Goal: Task Accomplishment & Management: Use online tool/utility

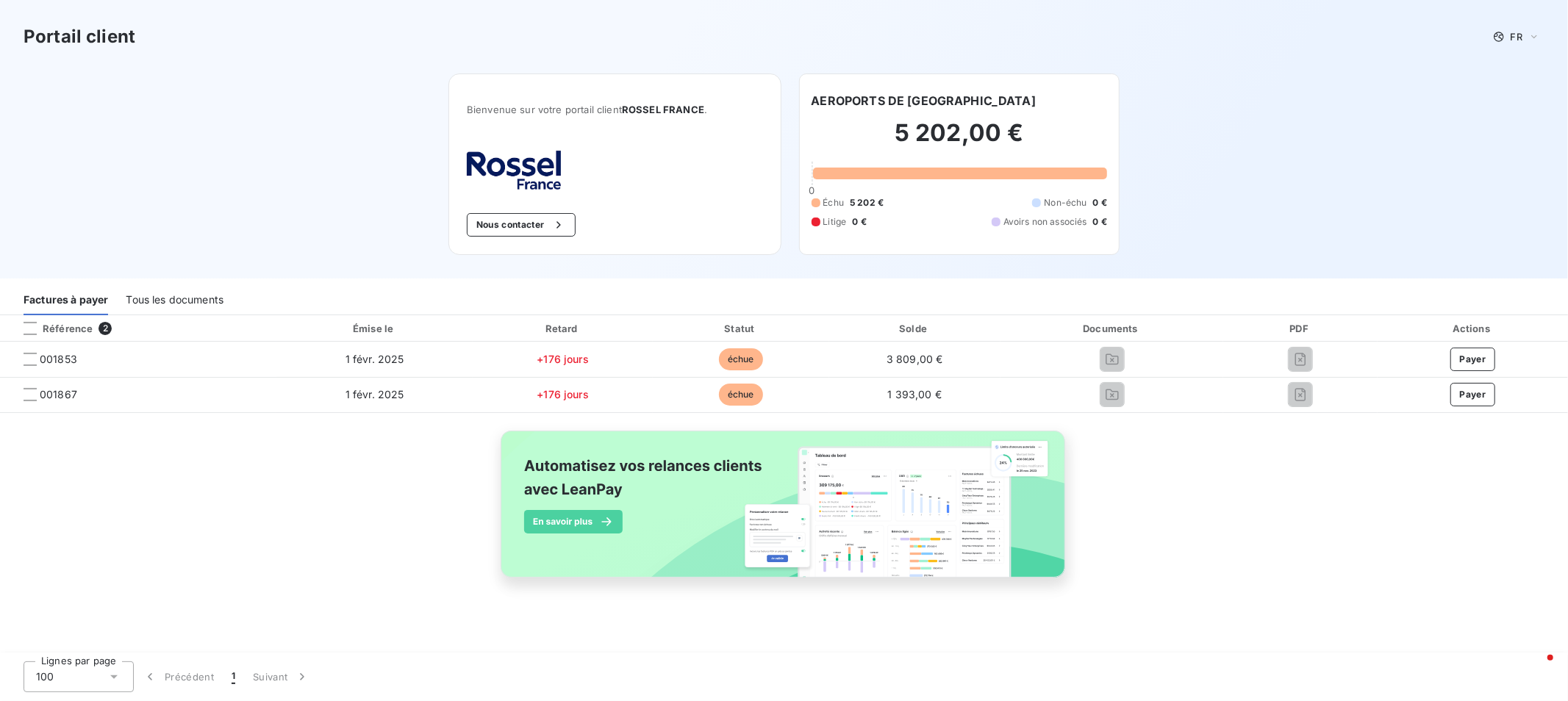
click at [173, 298] on div "Tous les documents" at bounding box center [175, 300] width 98 height 31
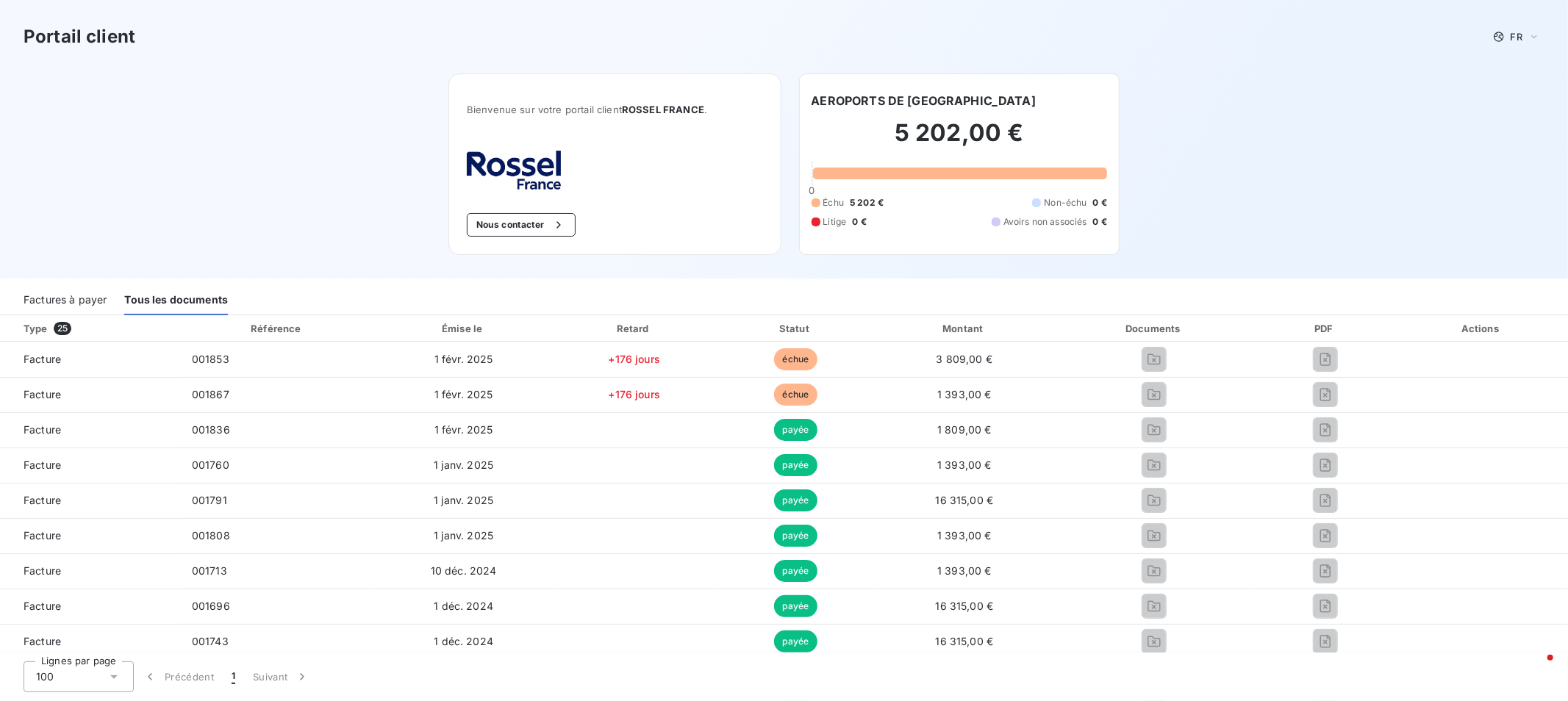
click at [83, 298] on div "Factures à payer" at bounding box center [65, 300] width 83 height 31
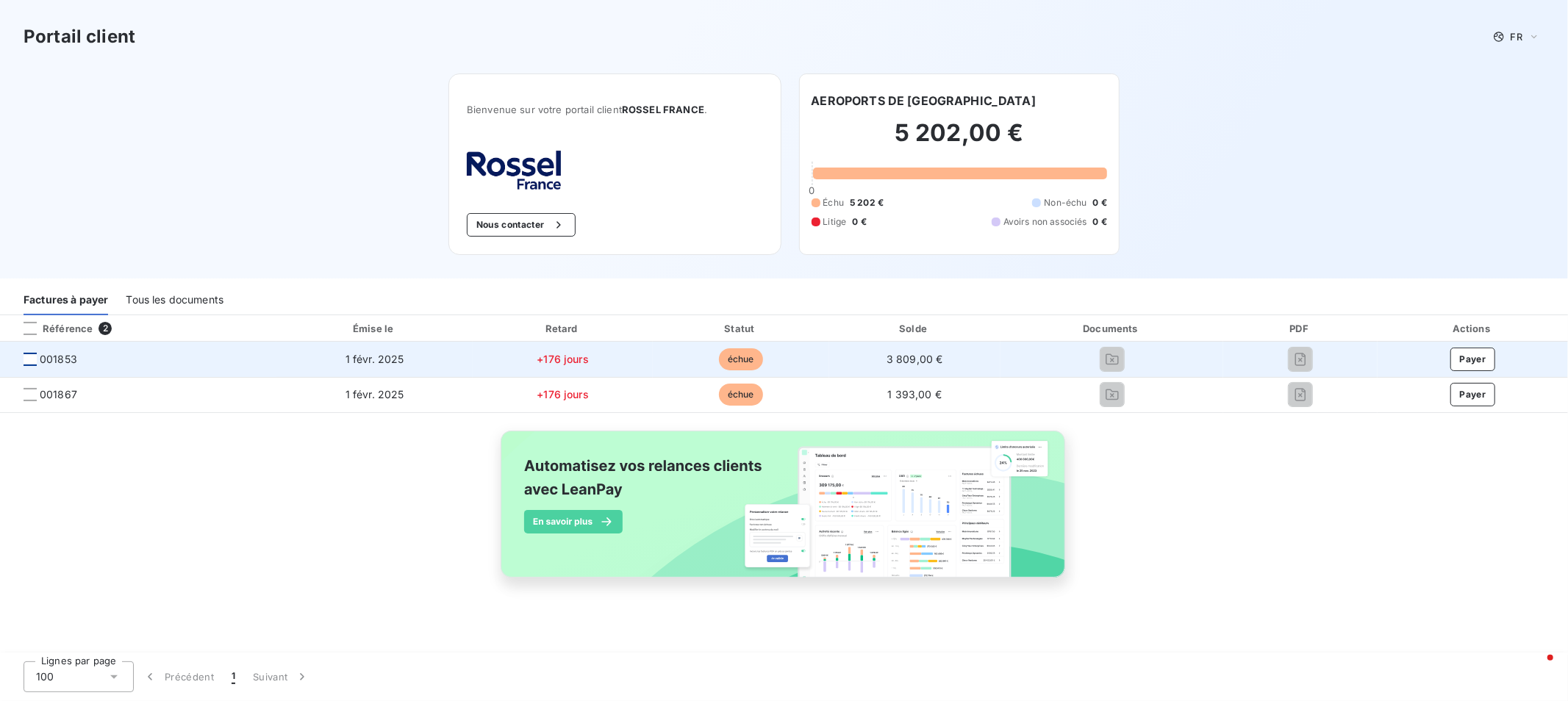
click at [30, 361] on div at bounding box center [30, 359] width 13 height 13
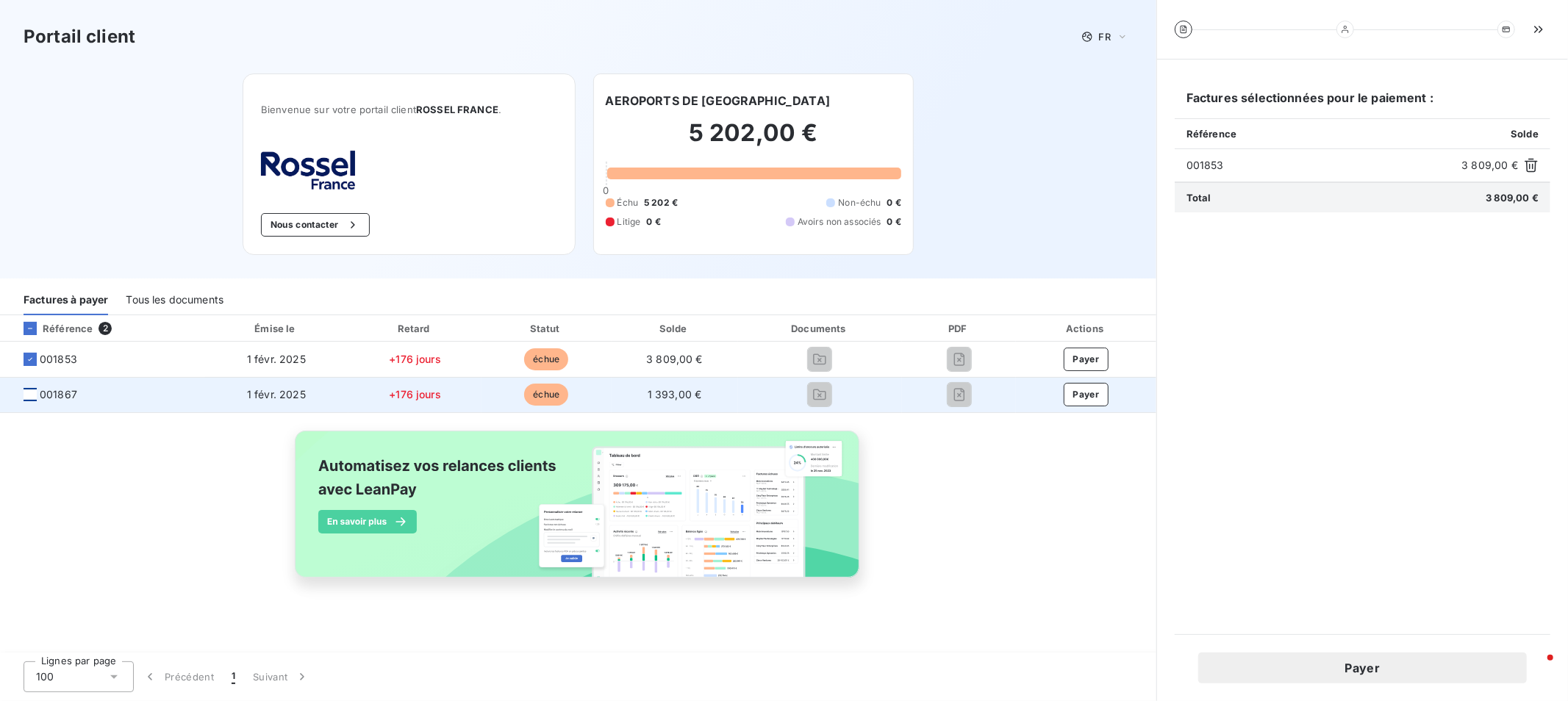
click at [32, 399] on div at bounding box center [30, 394] width 13 height 13
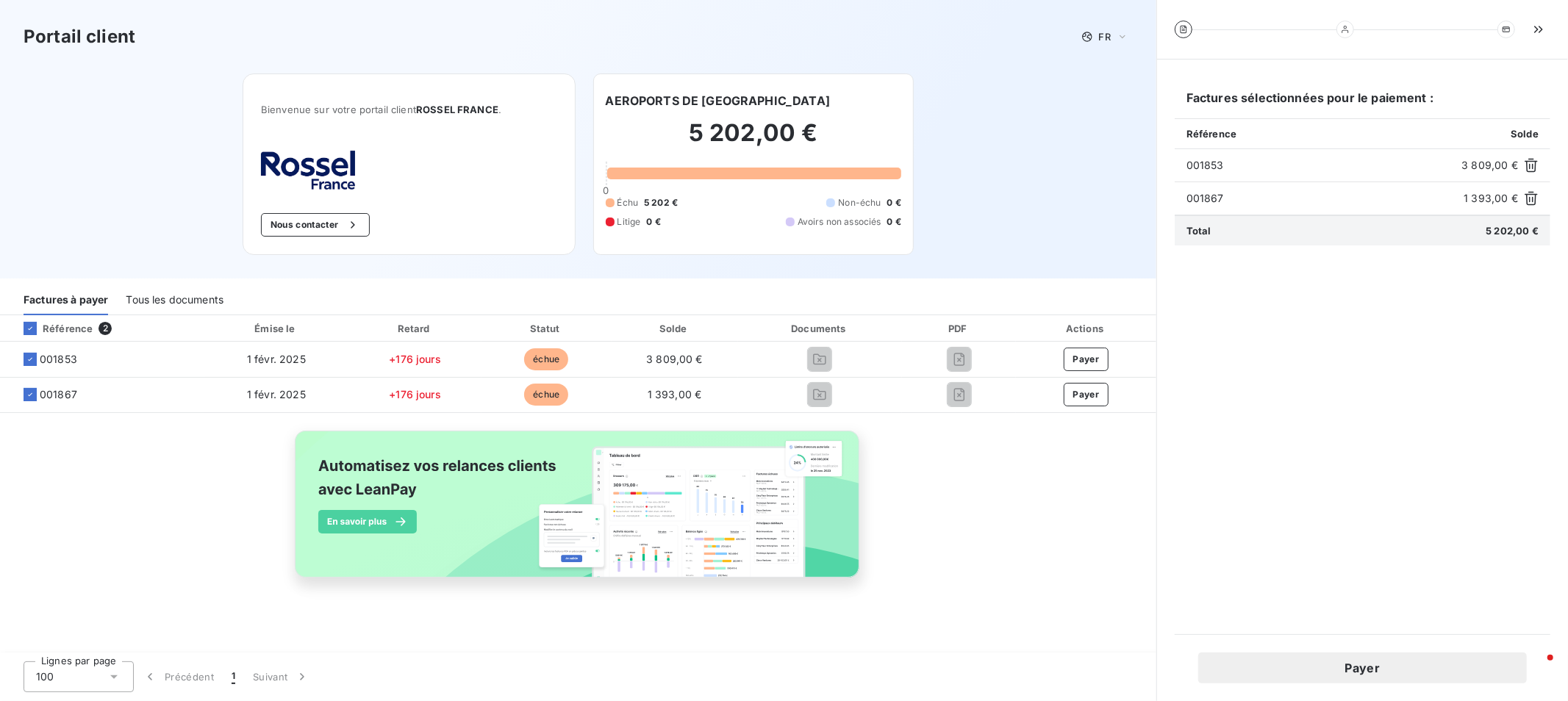
click at [1392, 662] on button "Payer" at bounding box center [1363, 668] width 329 height 31
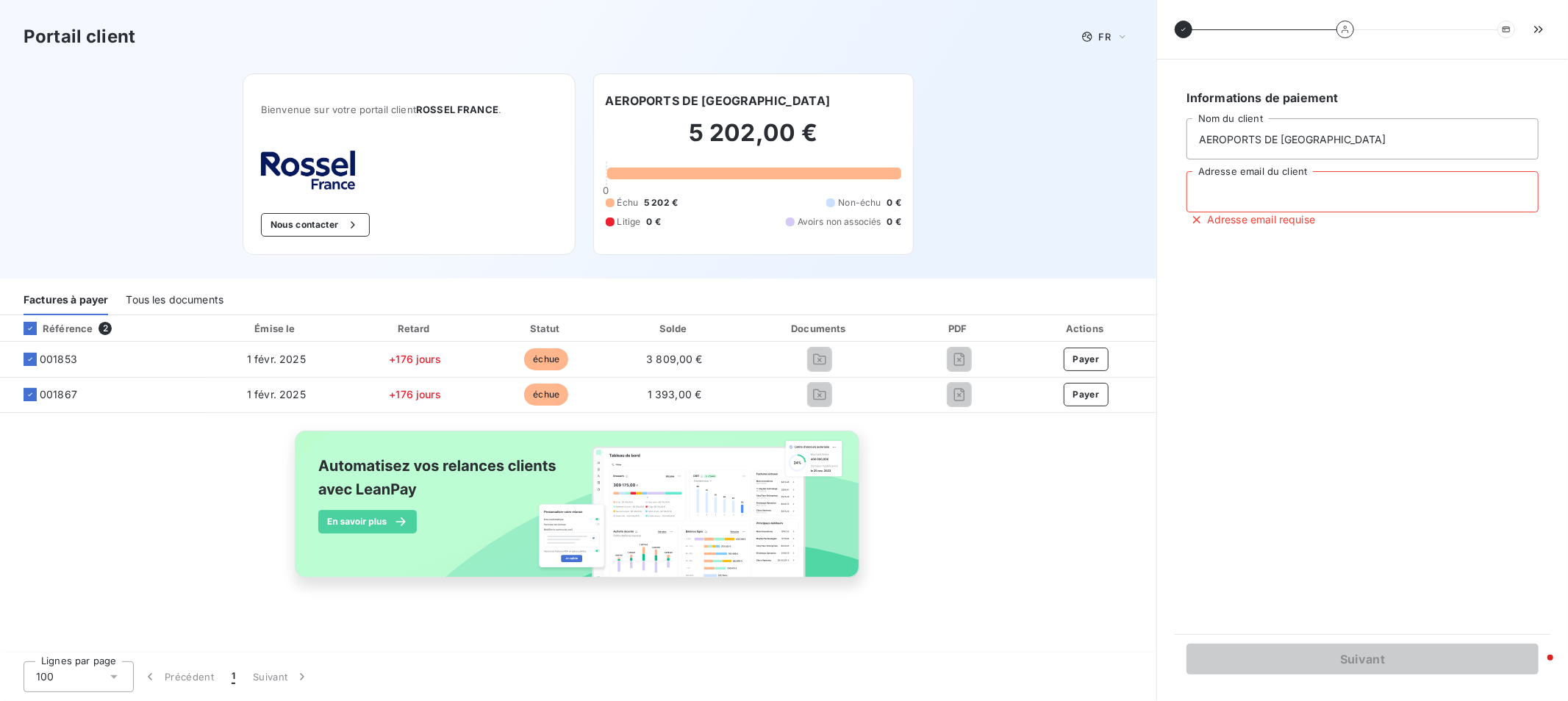
click at [1297, 191] on input "Adresse email du client" at bounding box center [1362, 191] width 352 height 41
type input "[PERSON_NAME][EMAIL_ADDRESS][PERSON_NAME][DOMAIN_NAME]"
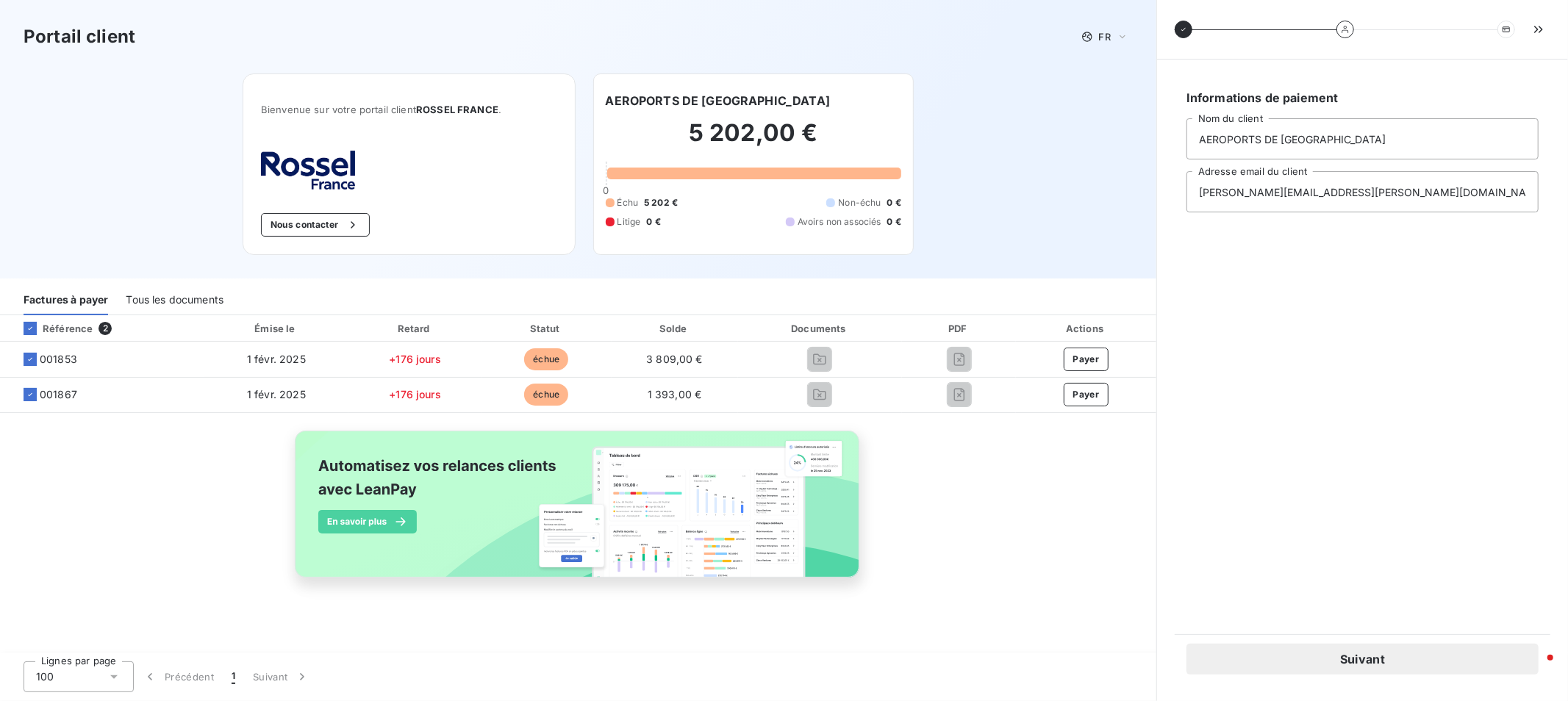
click at [1420, 657] on button "Suivant" at bounding box center [1362, 659] width 352 height 31
